Goal: Subscribe to service/newsletter

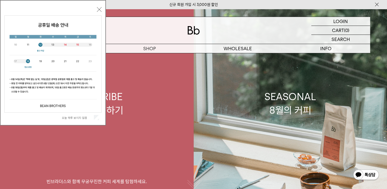
click at [145, 57] on link "SUBSCRIBE 커피 구독하기 빈브라더스와 함께 무궁무진한 커피 세계를 탐험하세요." at bounding box center [97, 103] width 194 height 189
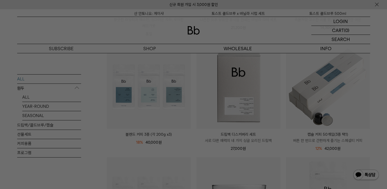
scroll to position [179, 0]
click at [379, 11] on div at bounding box center [193, 94] width 387 height 189
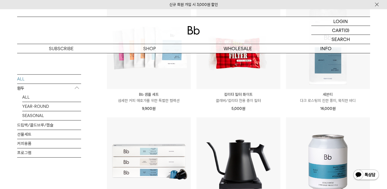
scroll to position [554, 0]
